Goal: Find specific page/section: Find specific page/section

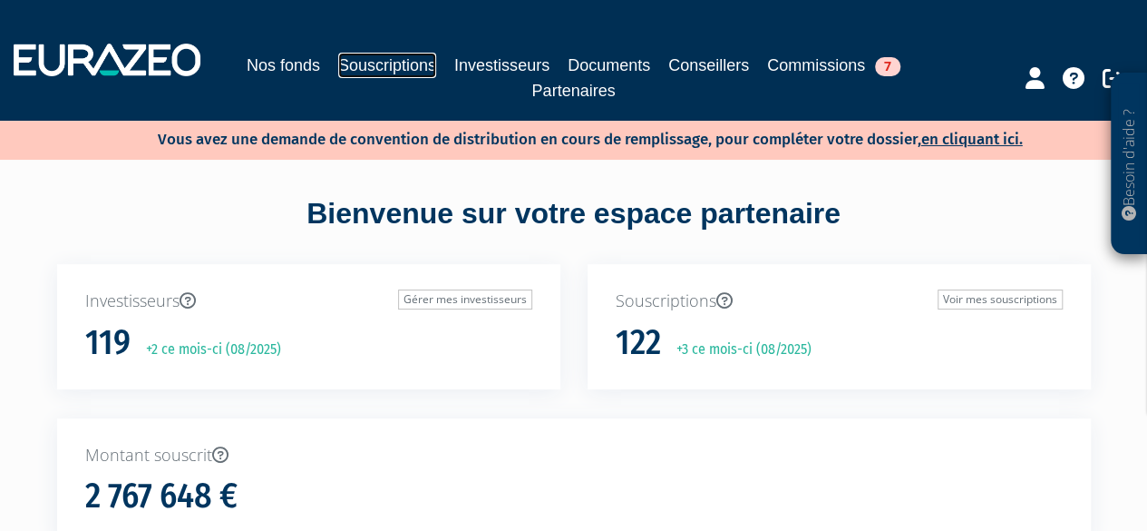
click at [387, 64] on link "Souscriptions" at bounding box center [387, 65] width 98 height 25
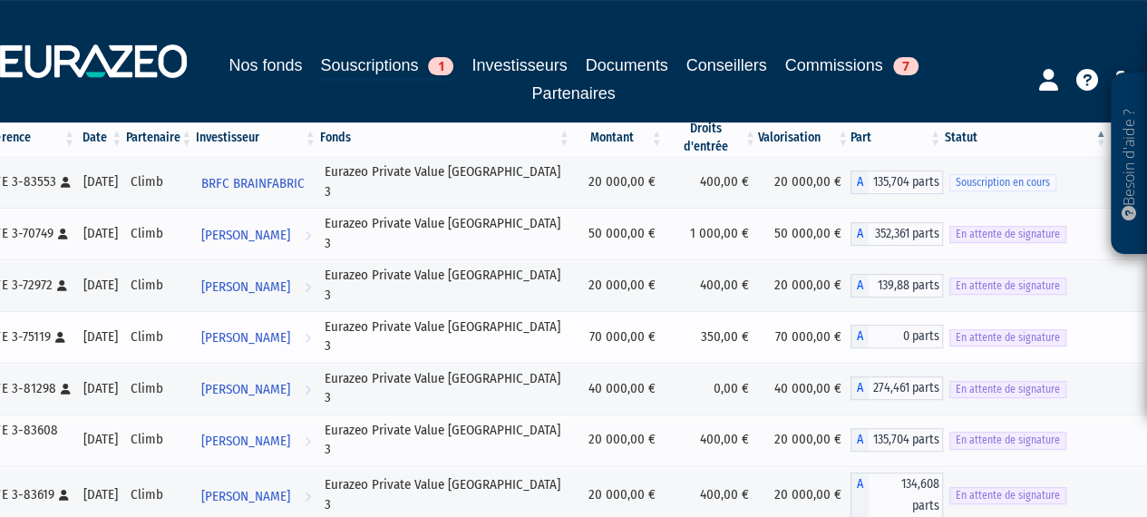
scroll to position [91, 0]
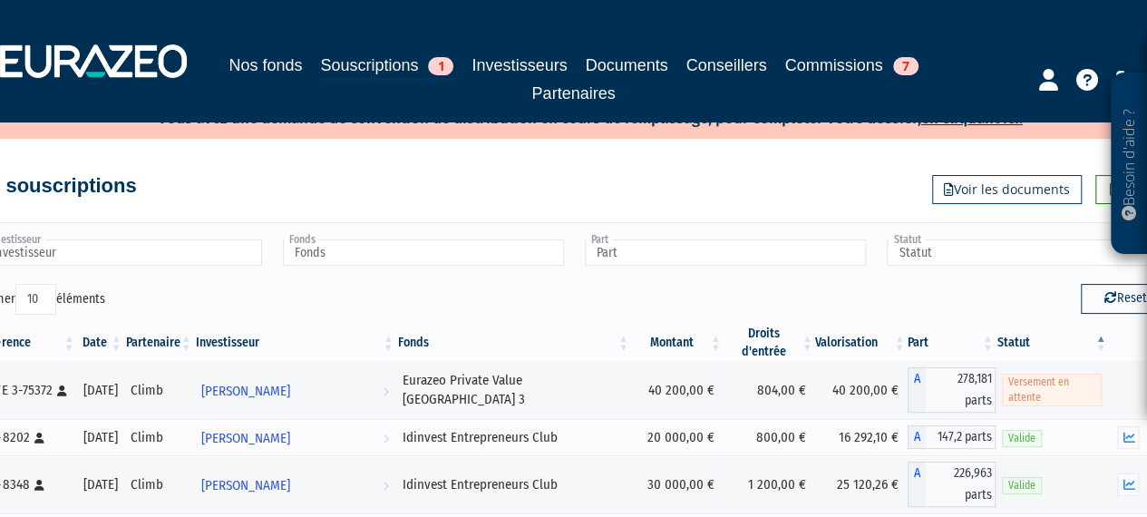
scroll to position [0, 0]
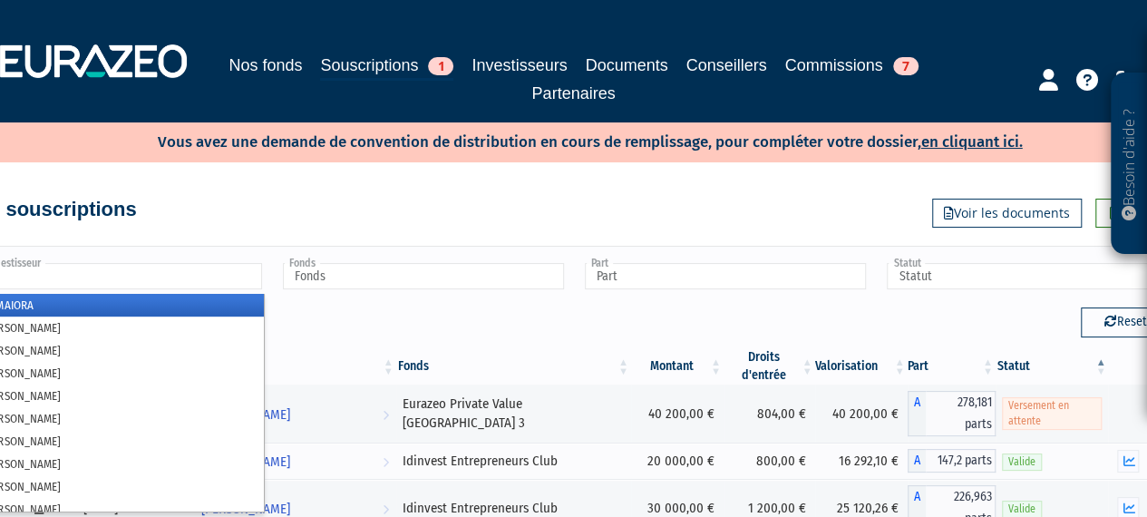
click at [144, 275] on input "text" at bounding box center [121, 276] width 281 height 26
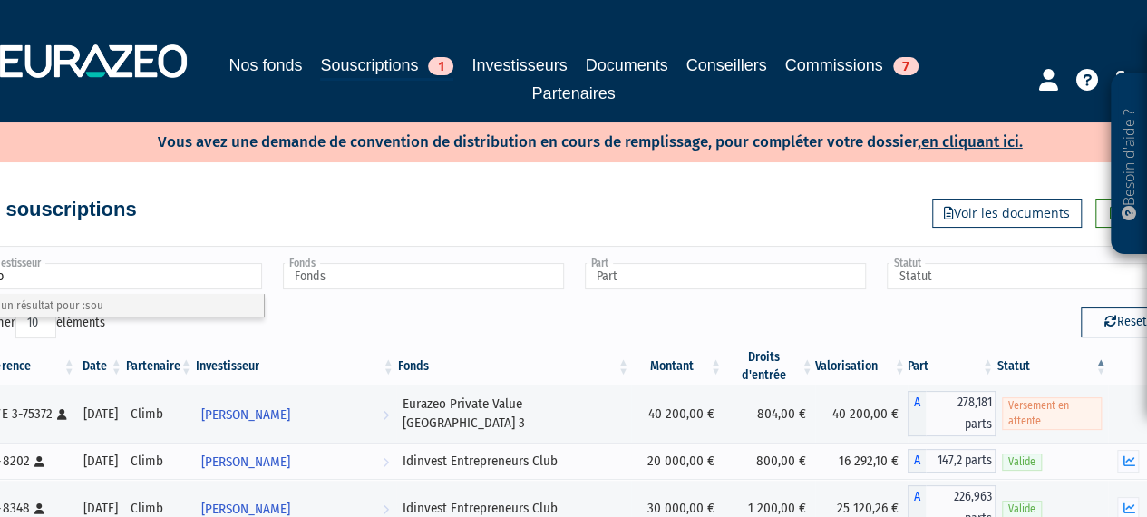
type input "s"
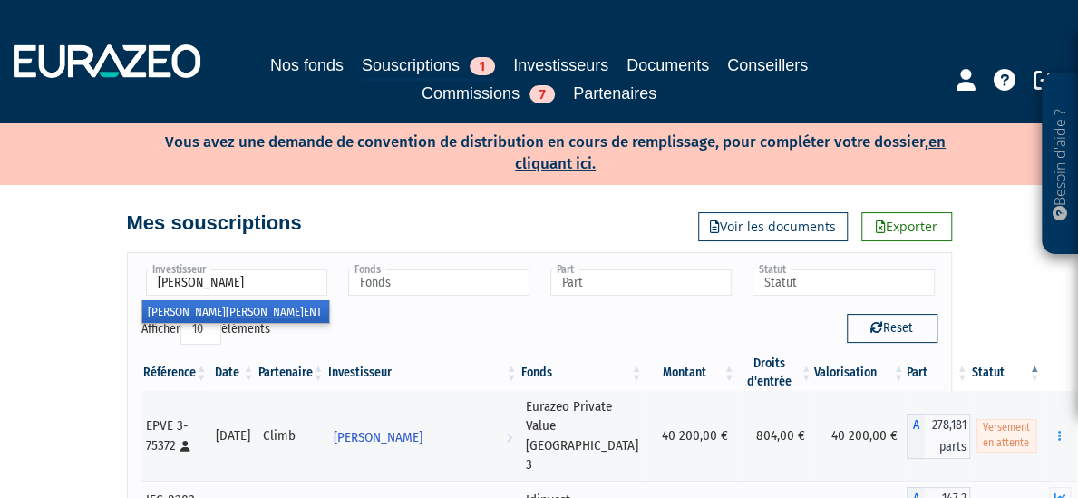
type input "[PERSON_NAME]"
click at [142, 308] on li "[PERSON_NAME] ENT" at bounding box center [235, 311] width 187 height 23
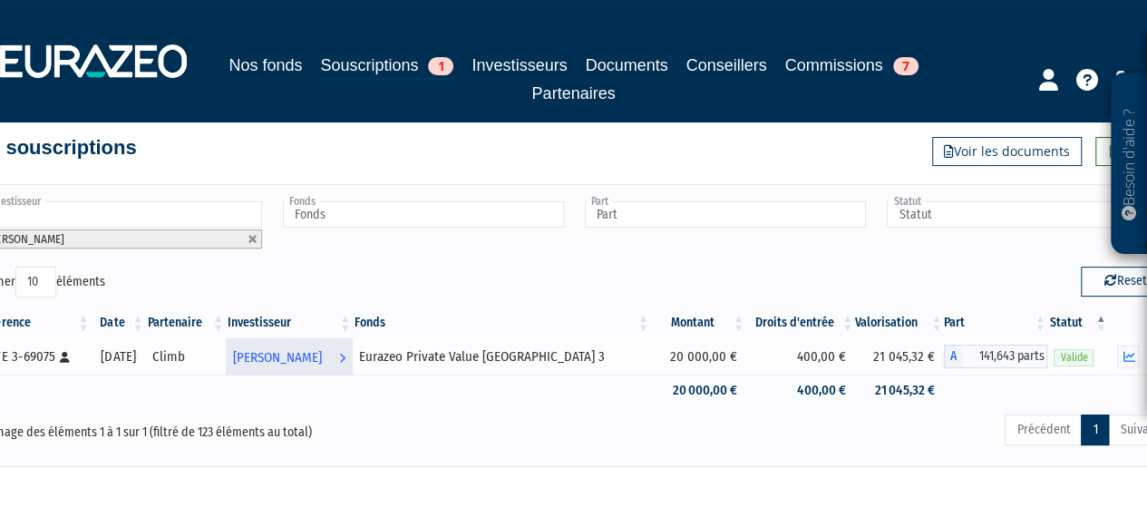
scroll to position [91, 0]
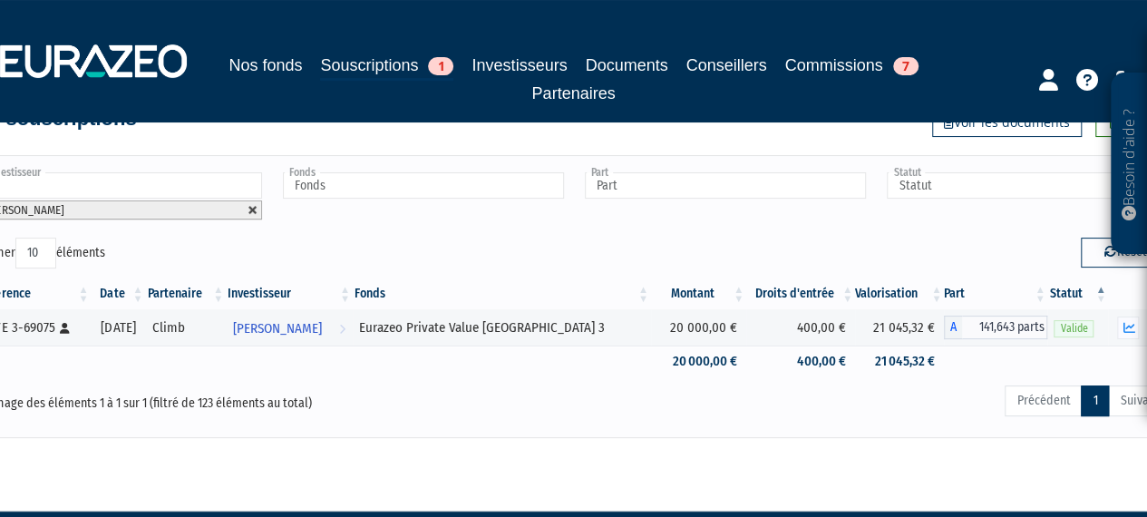
click at [254, 210] on link at bounding box center [253, 210] width 11 height 11
type input "Investisseur"
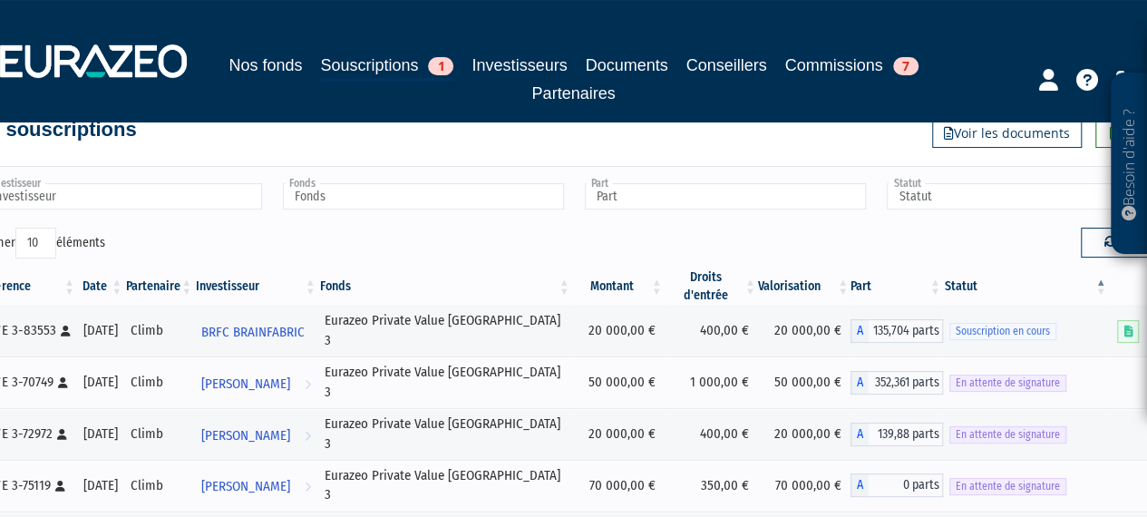
scroll to position [0, 0]
